Goal: Find specific page/section: Find specific page/section

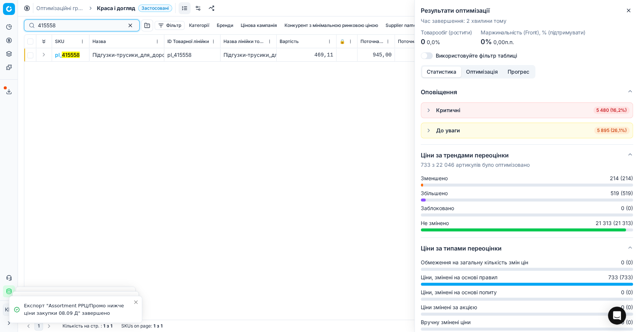
drag, startPoint x: 68, startPoint y: 22, endPoint x: 13, endPoint y: 22, distance: 55.0
click at [13, 22] on div "Pricing platform Аналітика Цінова оптимізація Асортимент продукції Шаблони Серв…" at bounding box center [319, 166] width 639 height 332
paste input "52400"
click at [45, 56] on button "Expand" at bounding box center [43, 54] width 9 height 9
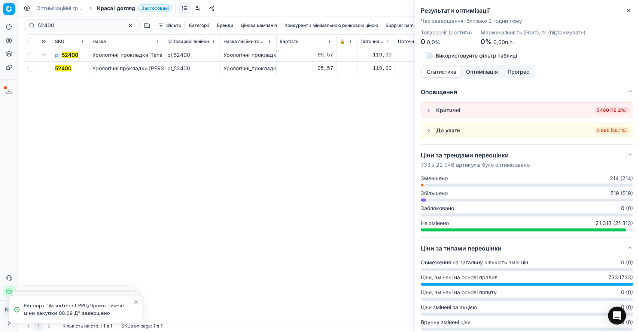
click at [62, 68] on mark "52400" at bounding box center [63, 68] width 16 height 6
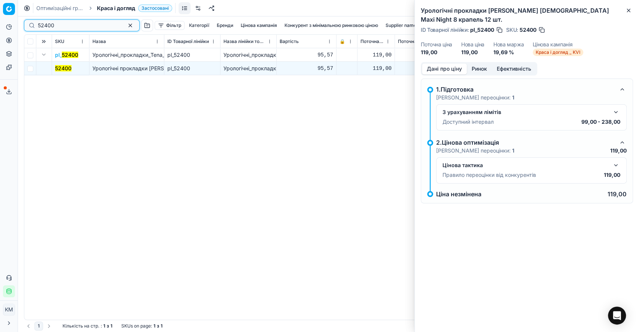
drag, startPoint x: 65, startPoint y: 28, endPoint x: 26, endPoint y: 24, distance: 39.1
click at [26, 24] on div "52400" at bounding box center [82, 25] width 116 height 12
paste input "258976"
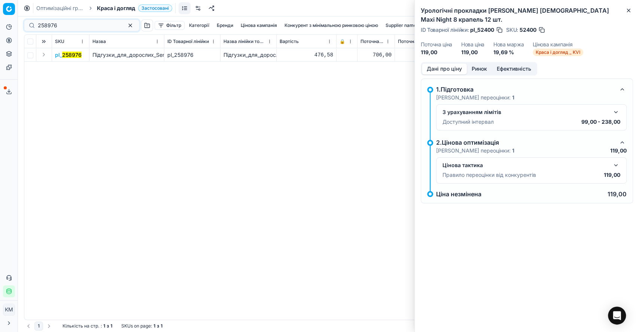
click at [44, 56] on button "Expand" at bounding box center [43, 54] width 9 height 9
click at [67, 70] on mark "258976" at bounding box center [64, 68] width 19 height 6
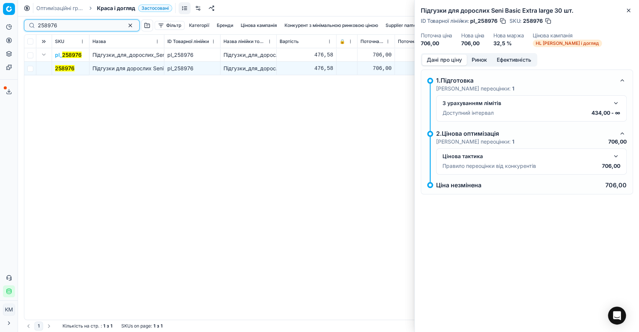
drag, startPoint x: 76, startPoint y: 25, endPoint x: 13, endPoint y: 25, distance: 63.2
click at [8, 27] on div "Pricing platform Аналітика Цінова оптимізація Асортимент продукції Шаблони Серв…" at bounding box center [319, 166] width 639 height 332
paste input "156203"
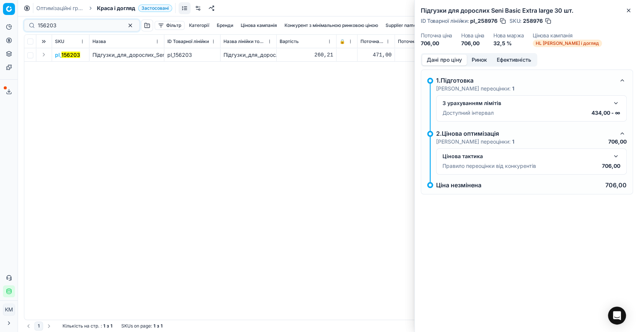
click at [42, 58] on button "Expand" at bounding box center [43, 54] width 9 height 9
click at [59, 65] on mark "156203" at bounding box center [64, 68] width 19 height 6
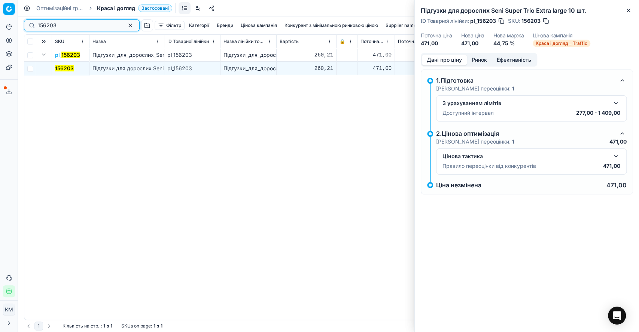
drag, startPoint x: 76, startPoint y: 27, endPoint x: 48, endPoint y: 27, distance: 27.7
click at [48, 27] on input "156203" at bounding box center [79, 25] width 82 height 7
paste input "196097"
drag, startPoint x: 73, startPoint y: 24, endPoint x: 19, endPoint y: 25, distance: 53.5
click at [19, 25] on div "Pricing platform Аналітика Цінова оптимізація Асортимент продукції Шаблони Серв…" at bounding box center [319, 166] width 639 height 332
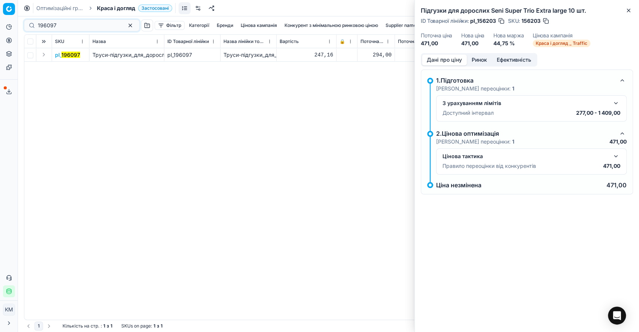
click at [42, 56] on button "Expand" at bounding box center [43, 54] width 9 height 9
click at [70, 68] on mark "196097" at bounding box center [64, 68] width 19 height 6
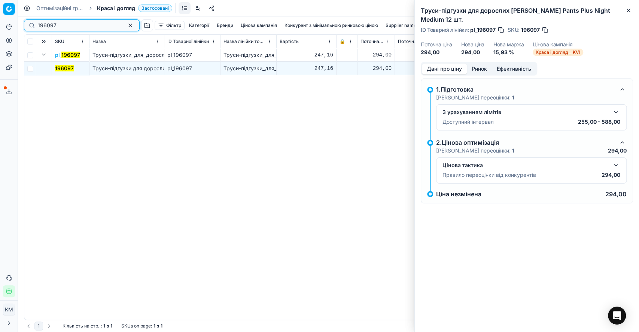
drag, startPoint x: 42, startPoint y: 24, endPoint x: 18, endPoint y: 23, distance: 23.6
click at [18, 24] on div "Pricing platform Аналітика Цінова оптимізація Асортимент продукції Шаблони Серв…" at bounding box center [319, 166] width 639 height 332
paste input "60133"
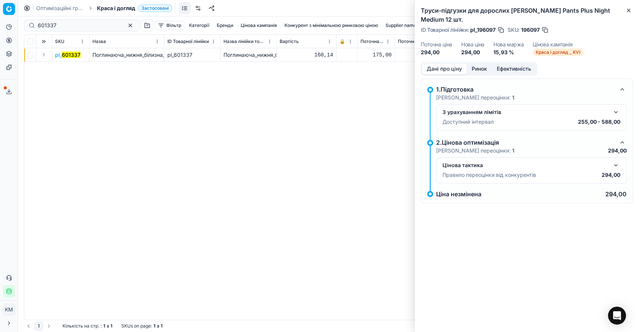
click at [43, 55] on button "Expand" at bounding box center [43, 54] width 9 height 9
click at [64, 62] on td "601337" at bounding box center [70, 68] width 37 height 13
click at [64, 69] on mark "601337" at bounding box center [64, 68] width 19 height 6
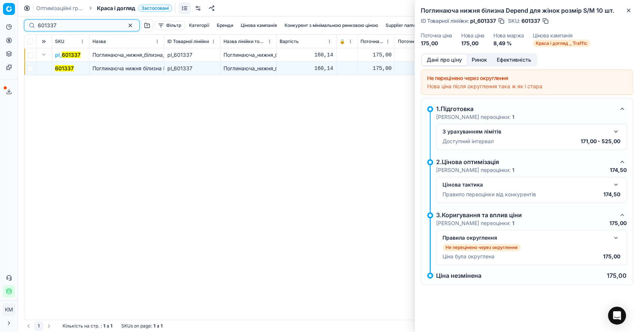
drag, startPoint x: 56, startPoint y: 23, endPoint x: 28, endPoint y: 23, distance: 28.1
click at [28, 23] on div "601337" at bounding box center [82, 25] width 116 height 12
paste input "415428"
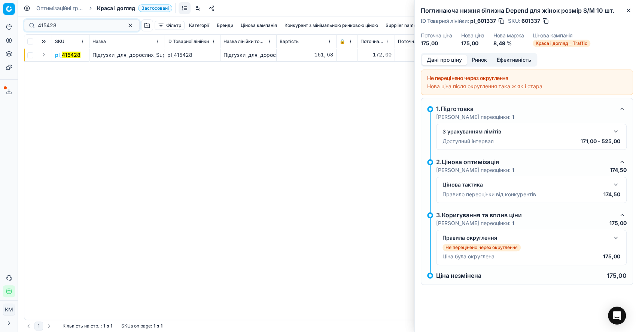
click at [42, 53] on button "Expand" at bounding box center [43, 54] width 9 height 9
click at [68, 67] on mark "415428" at bounding box center [64, 68] width 19 height 6
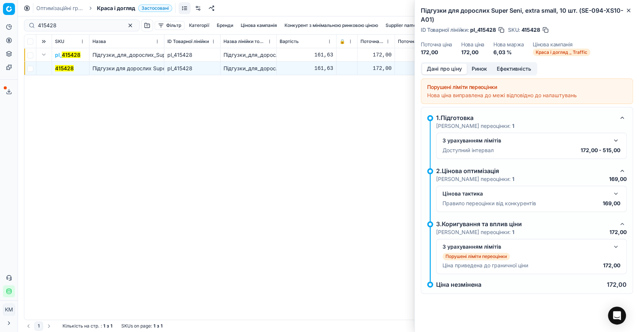
click at [612, 195] on button "button" at bounding box center [615, 193] width 9 height 9
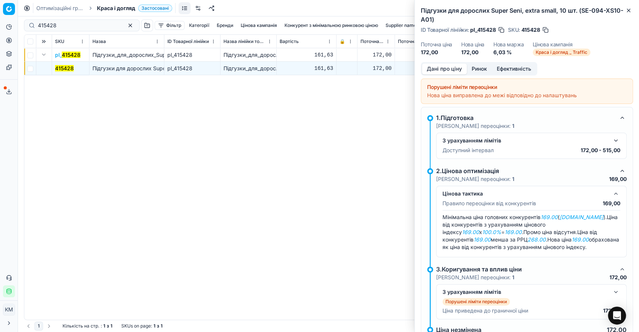
drag, startPoint x: 55, startPoint y: 30, endPoint x: 54, endPoint y: 25, distance: 4.6
click at [51, 28] on div "415428 Фільтр Категорії [PERSON_NAME] кампанія Конкурент з мінімальною ринковою…" at bounding box center [328, 25] width 609 height 18
drag, startPoint x: 60, startPoint y: 25, endPoint x: 21, endPoint y: 25, distance: 38.9
click at [21, 25] on div "415428 Фільтр Категорії [PERSON_NAME] кампанія Конкурент з мінімальною ринковою…" at bounding box center [328, 174] width 621 height 316
paste input "500790"
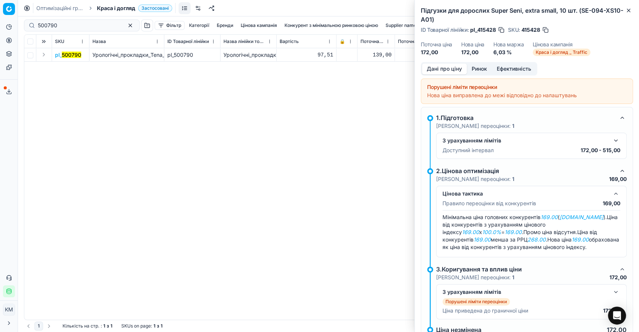
drag, startPoint x: 46, startPoint y: 55, endPoint x: 51, endPoint y: 59, distance: 6.7
click at [45, 54] on button "Expand" at bounding box center [43, 54] width 9 height 9
click at [63, 65] on span "500790" at bounding box center [64, 68] width 19 height 7
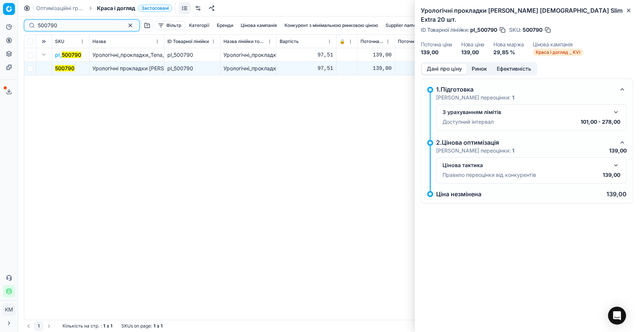
drag, startPoint x: 43, startPoint y: 23, endPoint x: 34, endPoint y: 23, distance: 9.7
click at [34, 23] on div "500790" at bounding box center [82, 25] width 116 height 12
paste input "456353"
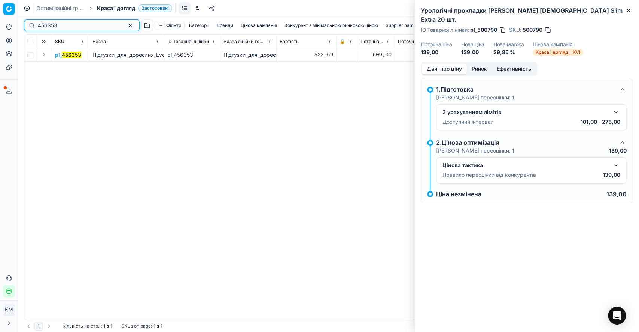
type input "456353"
click at [44, 56] on button "Expand" at bounding box center [43, 54] width 9 height 9
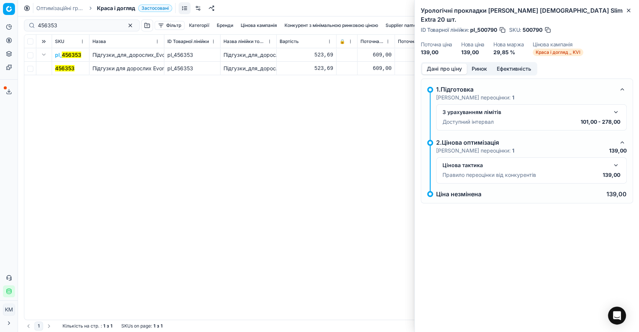
click at [73, 67] on mark "456353" at bounding box center [64, 68] width 19 height 6
